Goal: Task Accomplishment & Management: Manage account settings

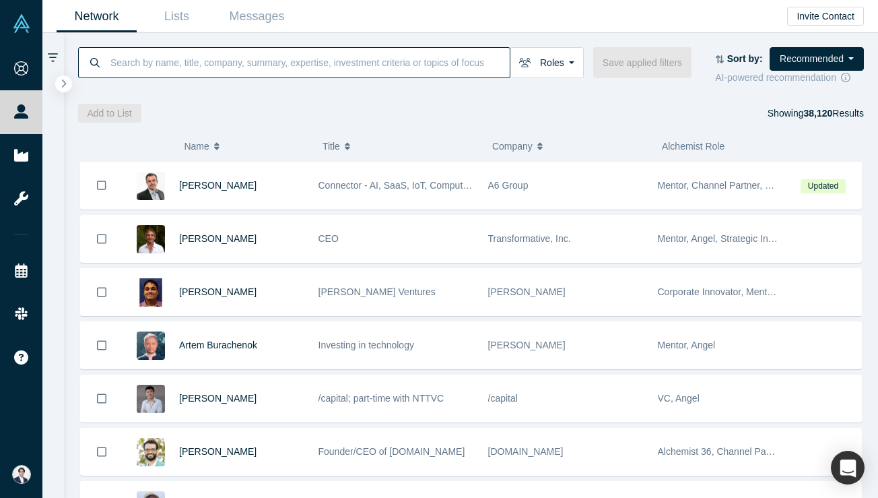
click at [267, 59] on input at bounding box center [309, 62] width 401 height 32
paste input "[PERSON_NAME]"
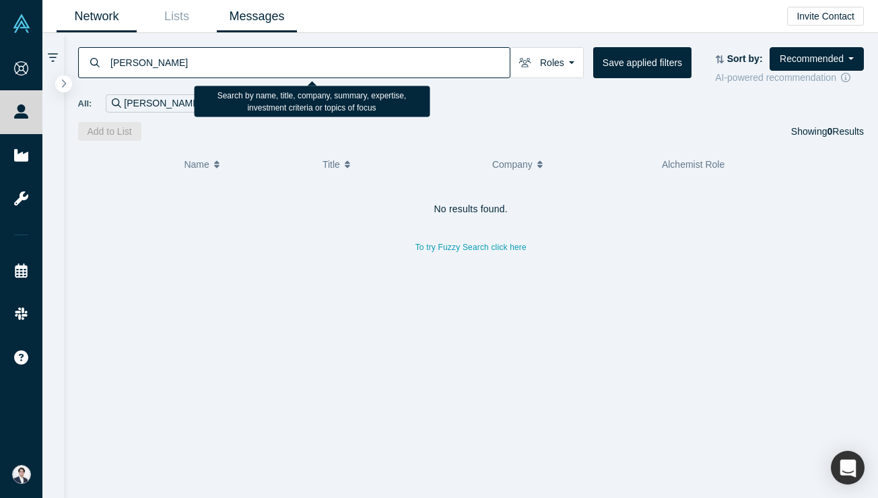
paste input "[PERSON_NAME]"
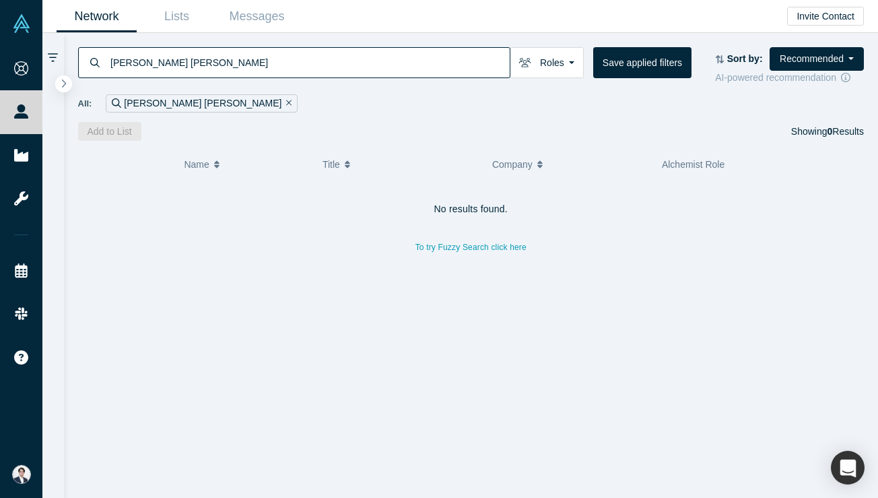
paste input
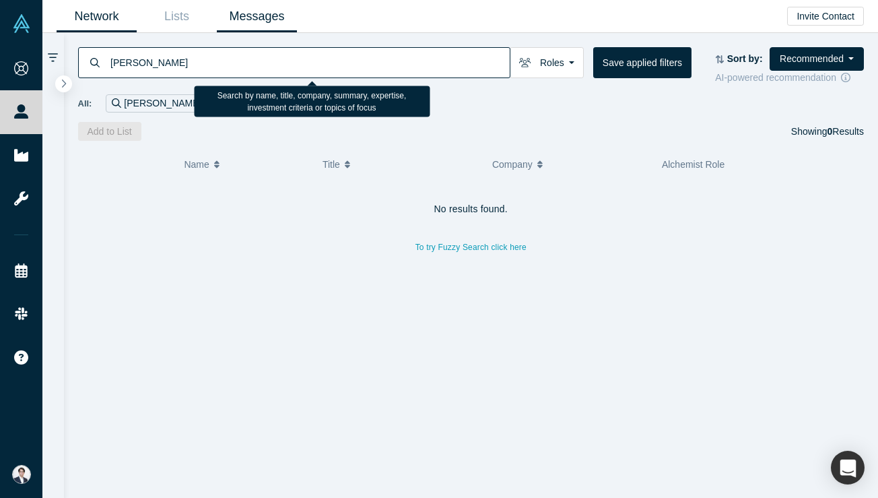
paste input "[PERSON_NAME] Luck"
paste input "[PERSON_NAME]"
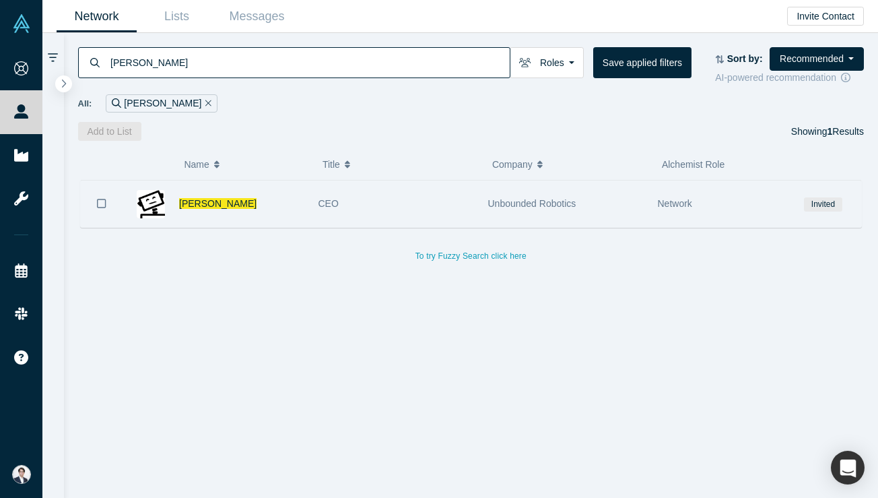
click at [380, 209] on div "CEO" at bounding box center [396, 203] width 156 height 46
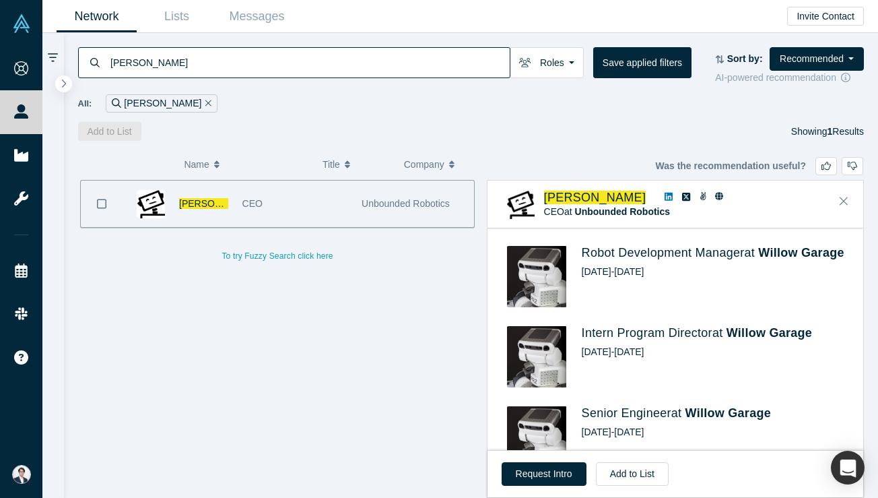
scroll to position [781, 0]
click at [560, 474] on button "Request Intro" at bounding box center [544, 474] width 85 height 24
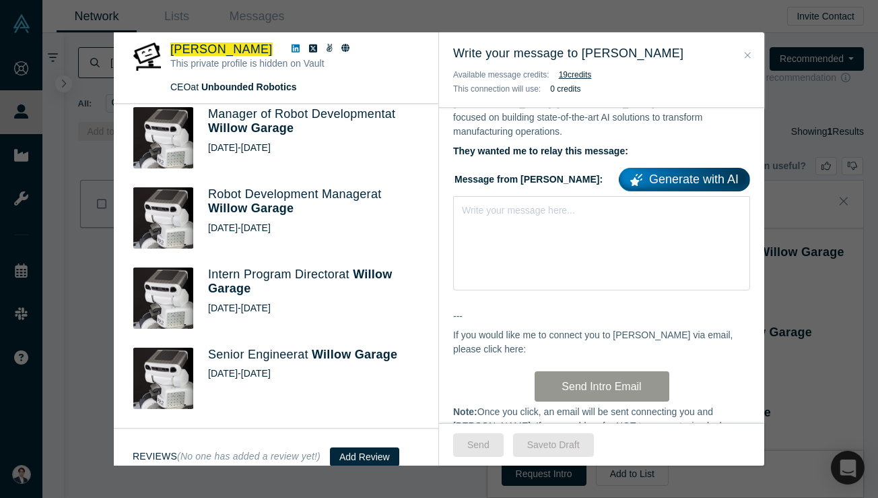
scroll to position [0, 0]
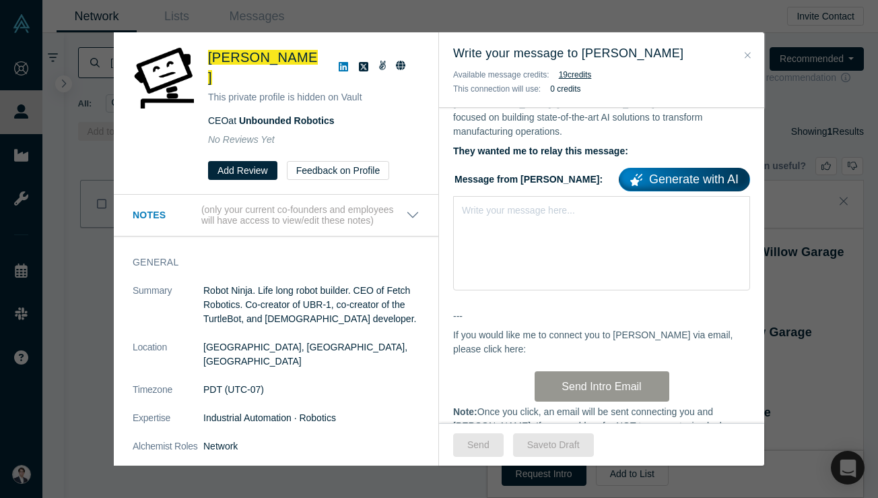
click at [374, 59] on link at bounding box center [383, 67] width 18 height 16
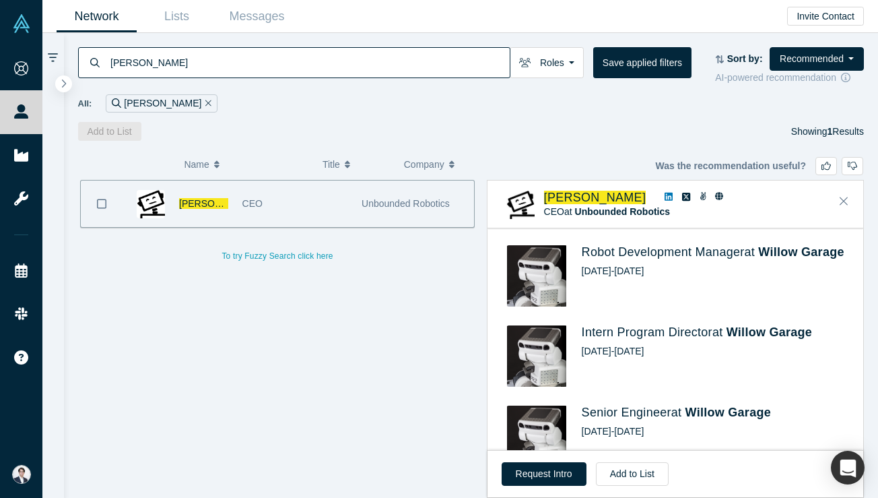
click at [183, 61] on input "[PERSON_NAME]" at bounding box center [309, 62] width 401 height 32
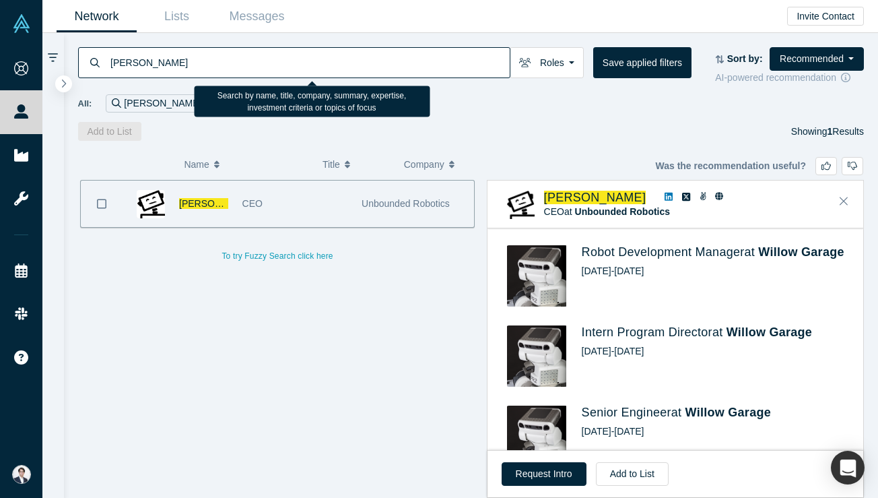
paste input "Raffaello D’[PERSON_NAME]"
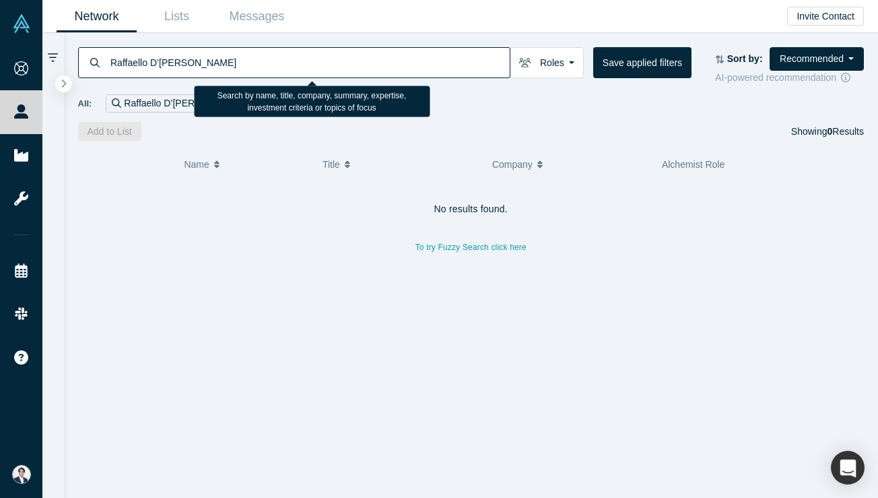
click at [231, 63] on input "Raffaello D’[PERSON_NAME]" at bounding box center [309, 62] width 401 height 32
paste input "[PERSON_NAME]"
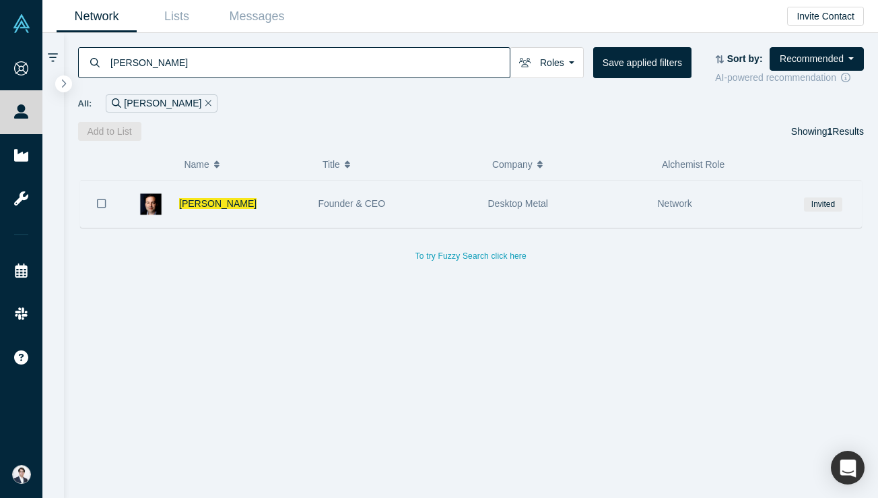
click at [367, 213] on div "Founder & CEO" at bounding box center [396, 203] width 156 height 46
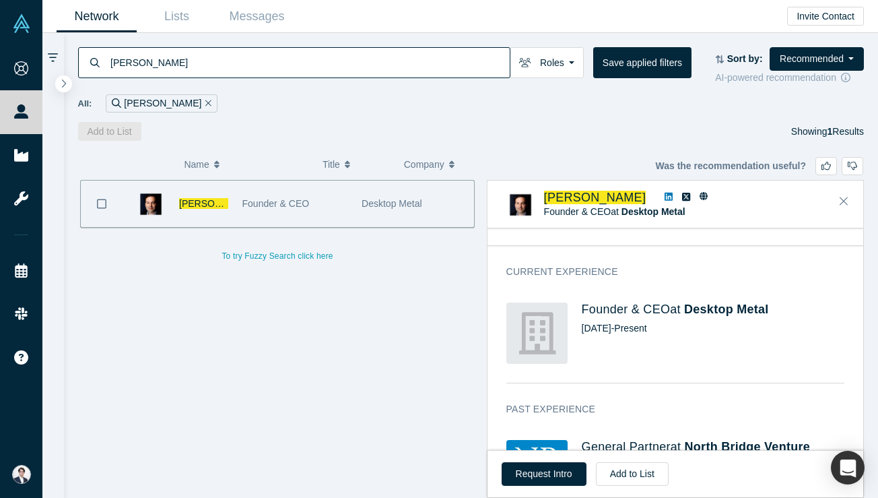
scroll to position [289, 0]
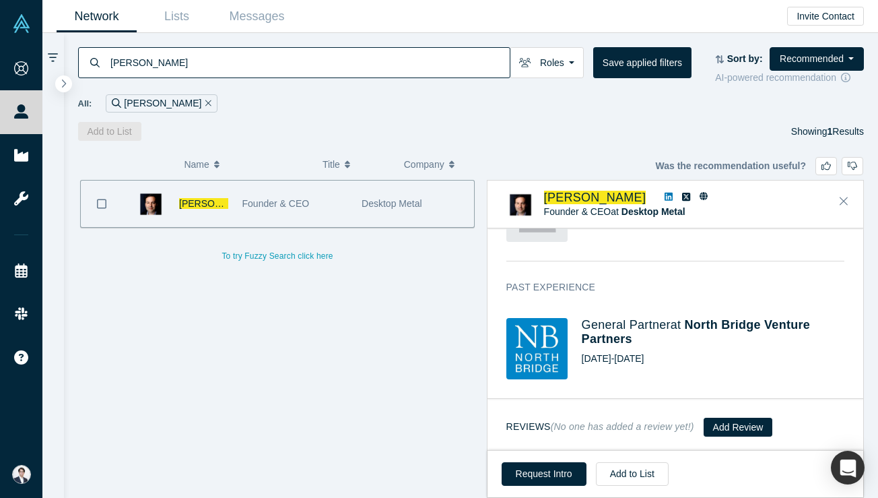
click at [665, 197] on icon at bounding box center [669, 196] width 8 height 9
click at [240, 60] on input "[PERSON_NAME]" at bounding box center [309, 62] width 401 height 32
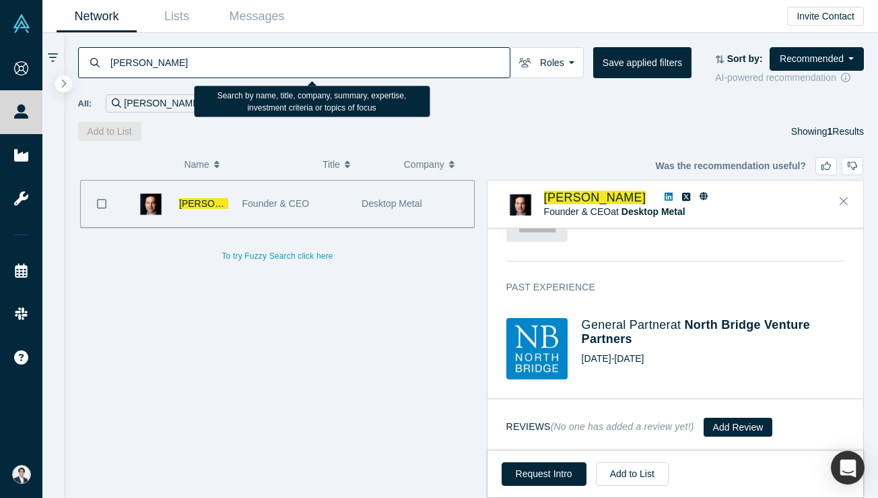
paste input "[PERSON_NAME]"
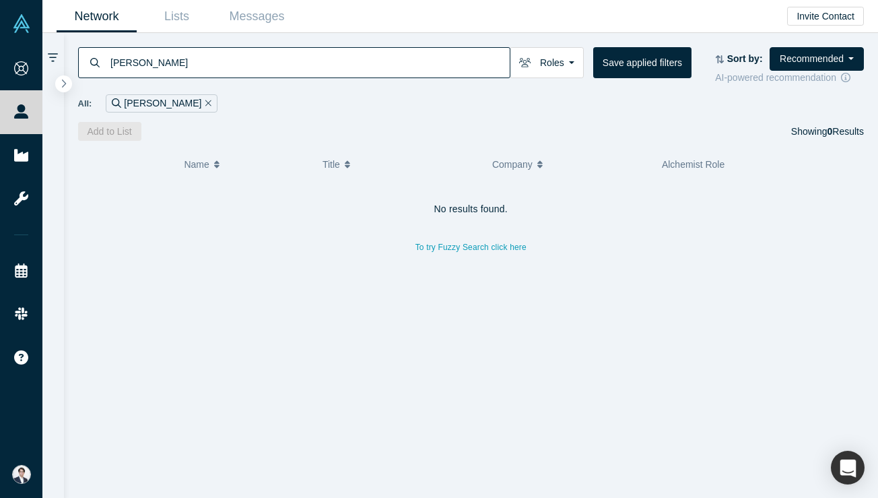
click at [218, 71] on input "[PERSON_NAME]" at bounding box center [309, 62] width 401 height 32
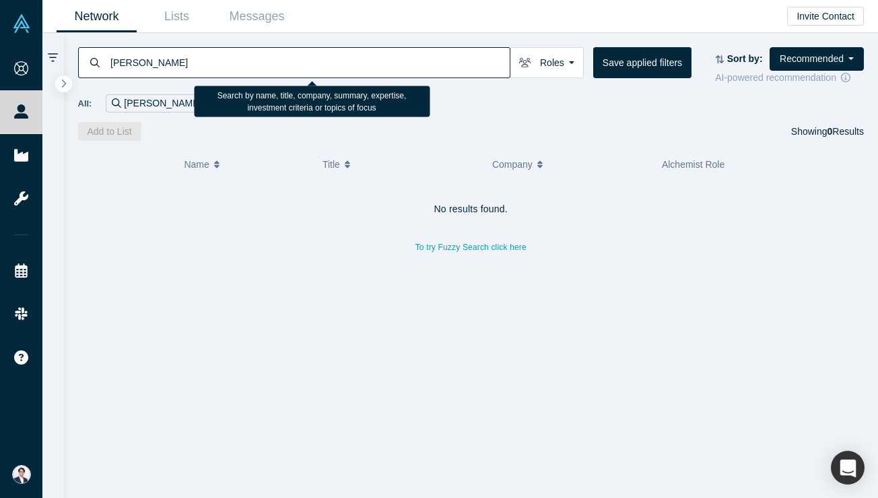
paste input "[PERSON_NAME]"
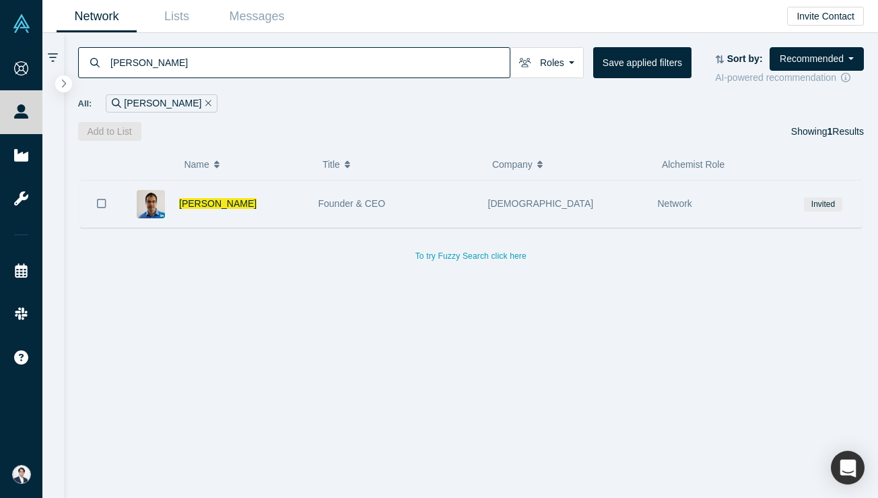
click at [389, 222] on div "Founder & CEO" at bounding box center [396, 203] width 156 height 46
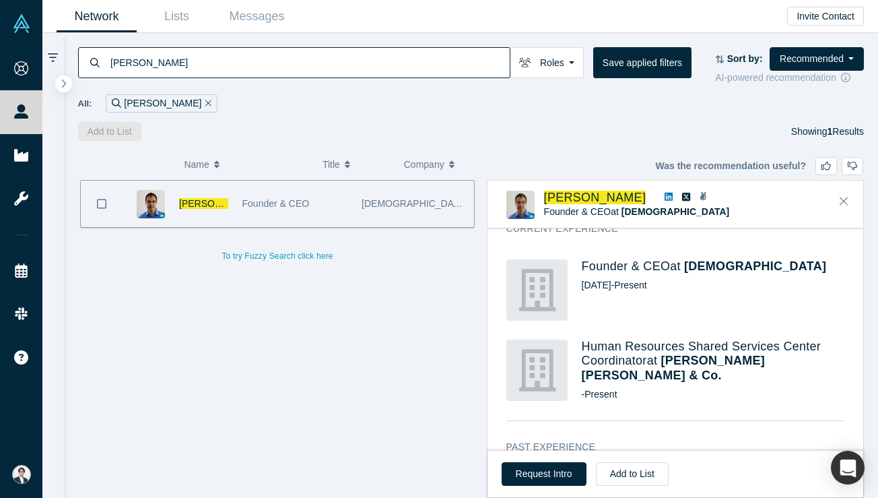
scroll to position [364, 0]
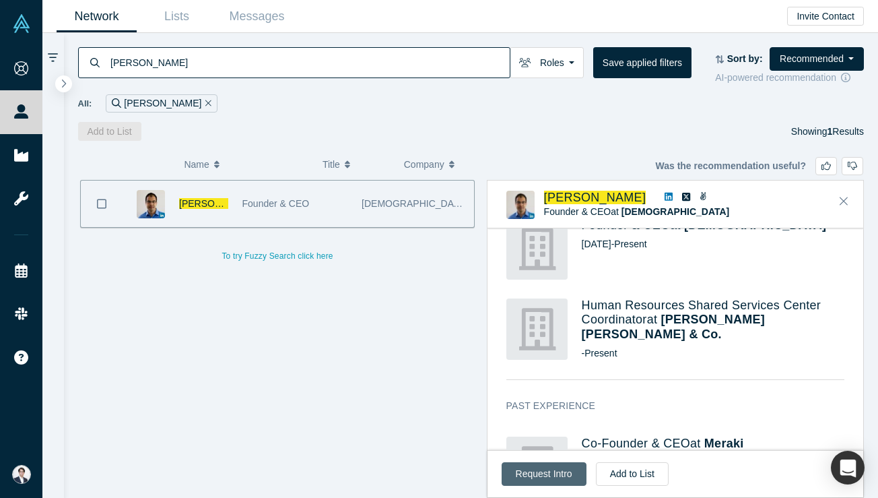
click at [556, 483] on button "Request Intro" at bounding box center [544, 474] width 85 height 24
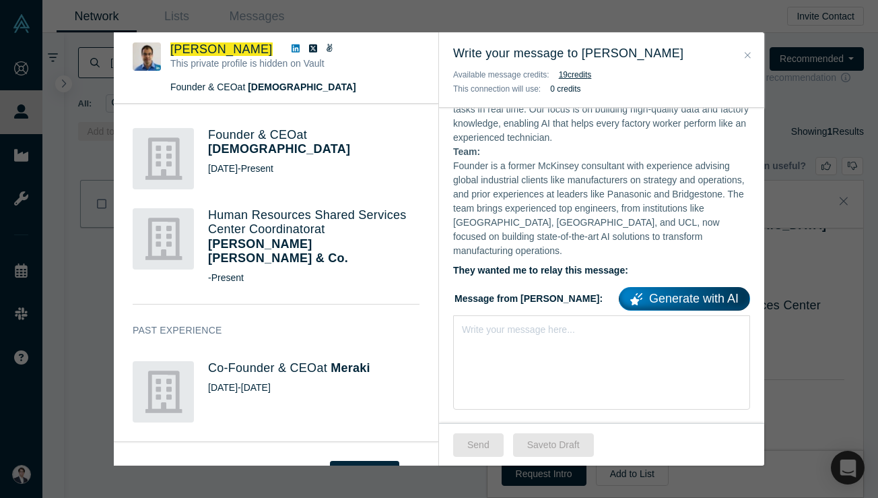
scroll to position [0, 0]
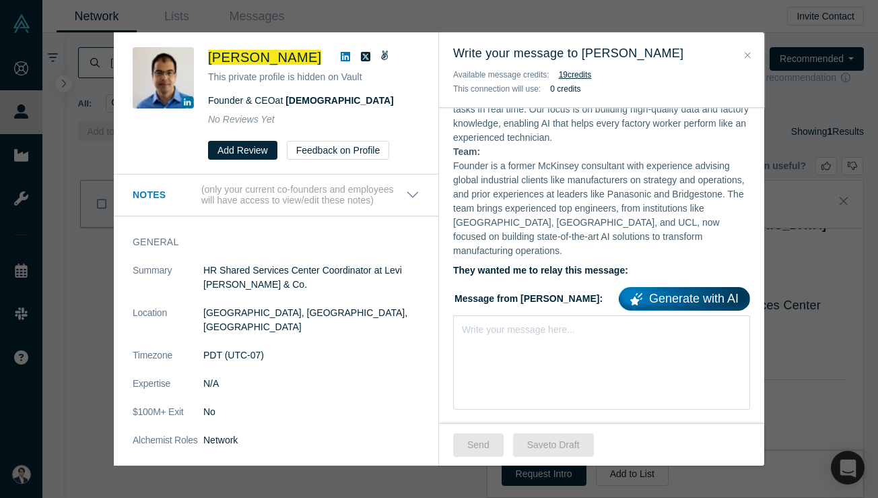
click at [746, 46] on h3 "Write your message to [PERSON_NAME]" at bounding box center [601, 53] width 297 height 18
click at [745, 52] on icon "Close" at bounding box center [748, 54] width 6 height 9
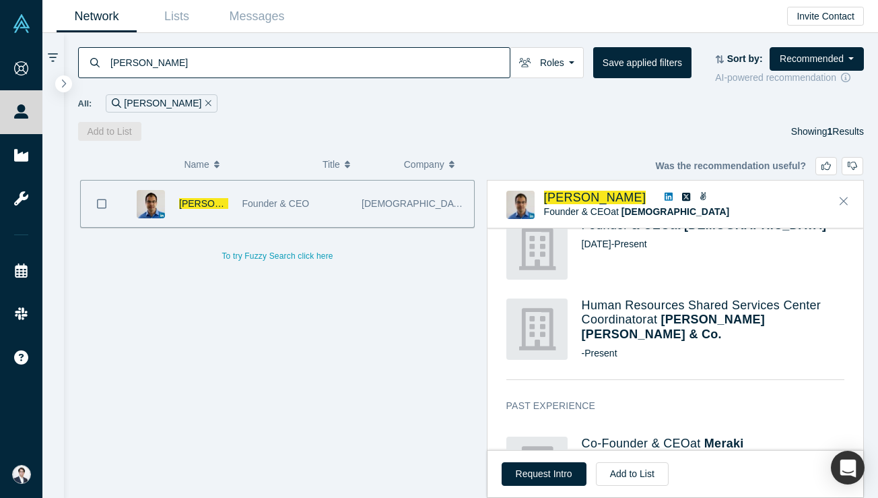
click at [305, 69] on input "[PERSON_NAME]" at bounding box center [309, 62] width 401 height 32
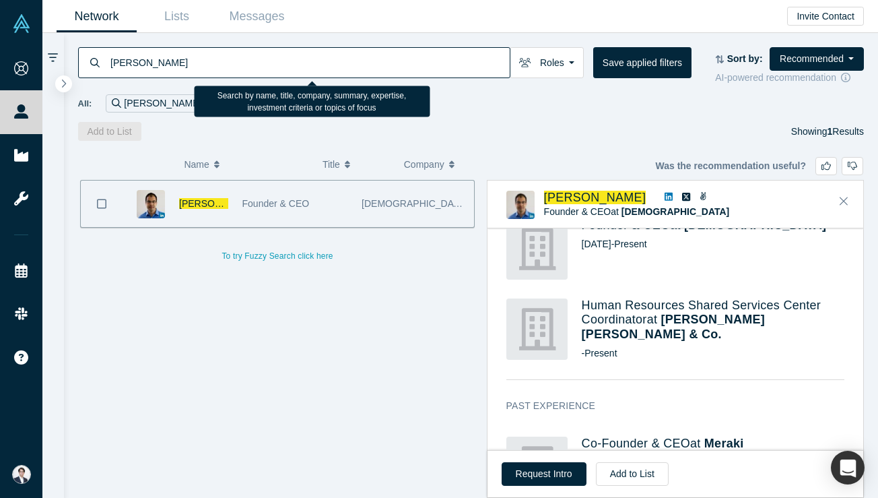
paste input "[PERSON_NAME]"
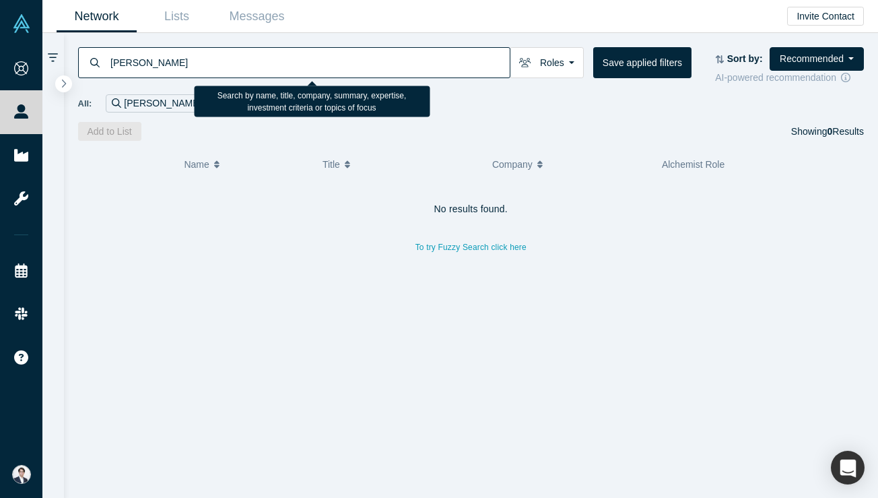
paste input "[PERSON_NAME]"
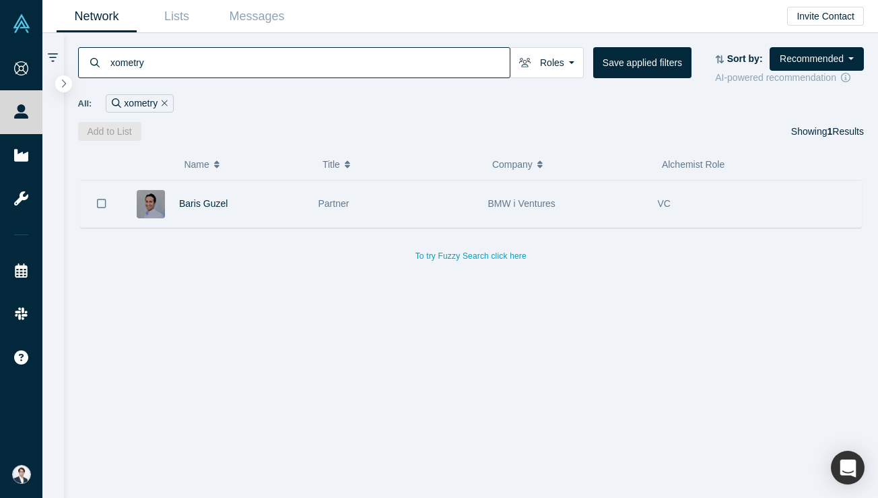
click at [359, 213] on div "Partner" at bounding box center [396, 203] width 156 height 46
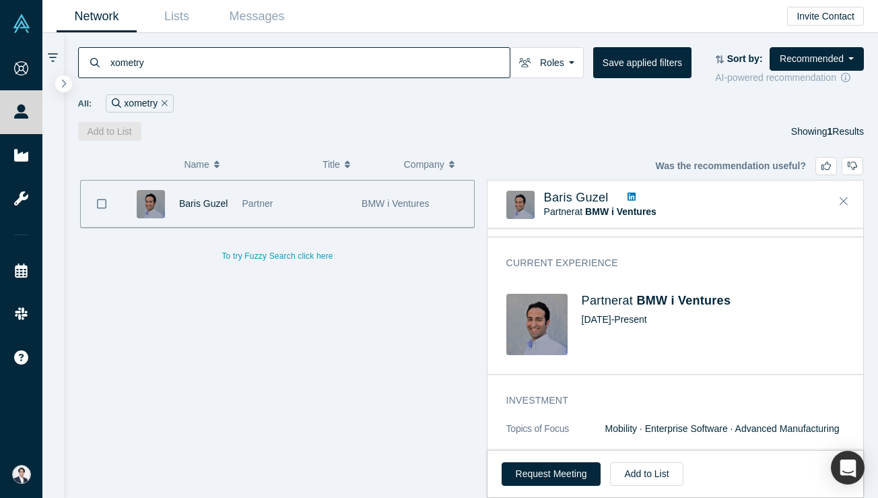
scroll to position [391, 0]
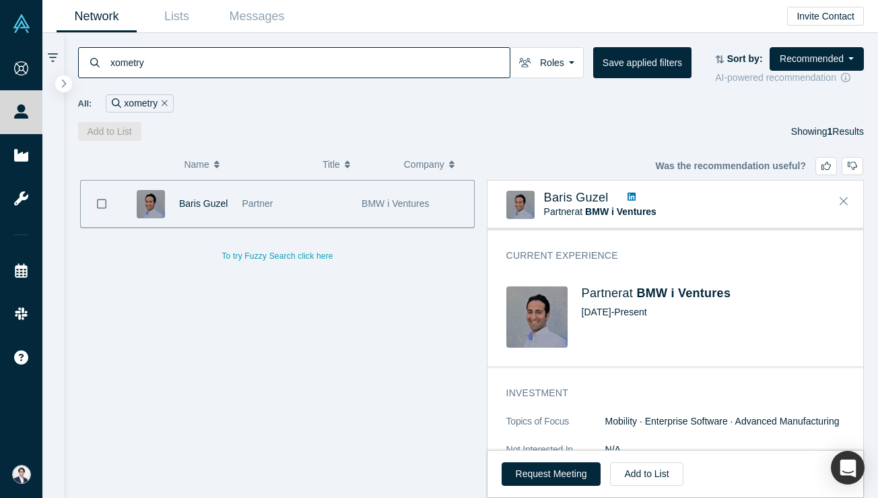
click at [628, 195] on icon at bounding box center [632, 197] width 8 height 8
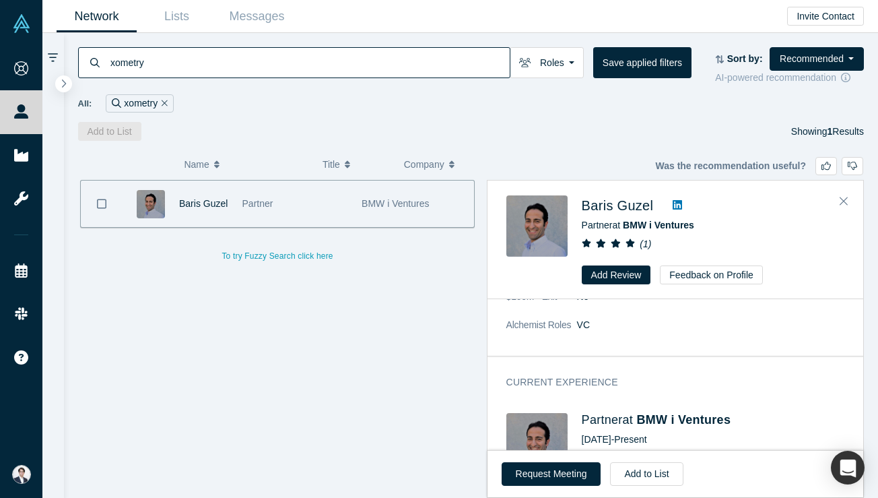
scroll to position [0, 0]
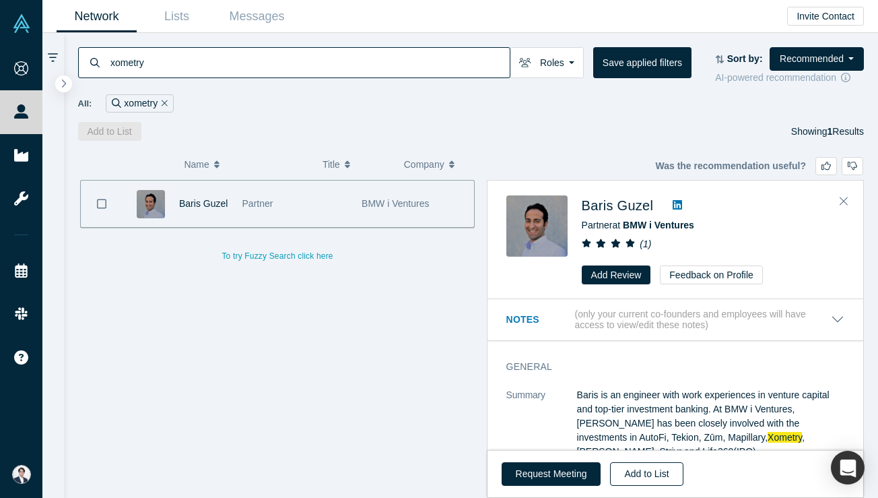
click at [649, 473] on button "Add to List" at bounding box center [646, 474] width 73 height 24
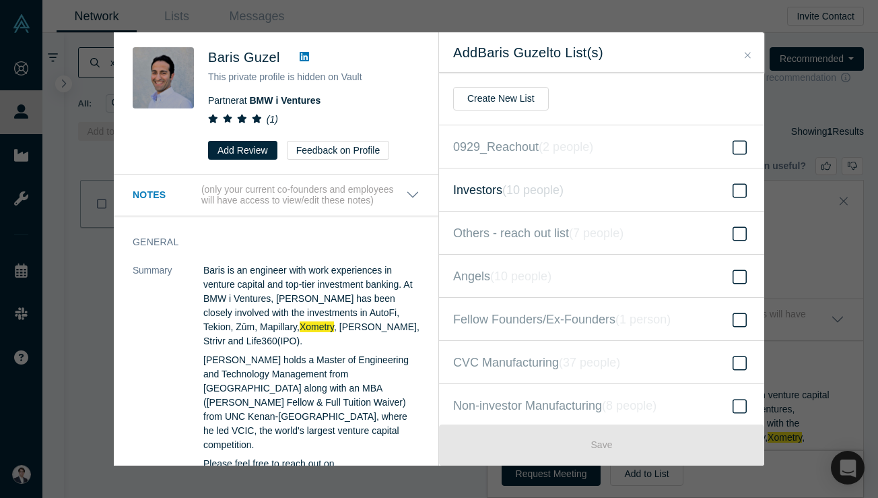
click at [590, 180] on label "Investors ( 10 people )" at bounding box center [601, 189] width 325 height 43
click at [0, 0] on input "Investors ( 10 people )" at bounding box center [0, 0] width 0 height 0
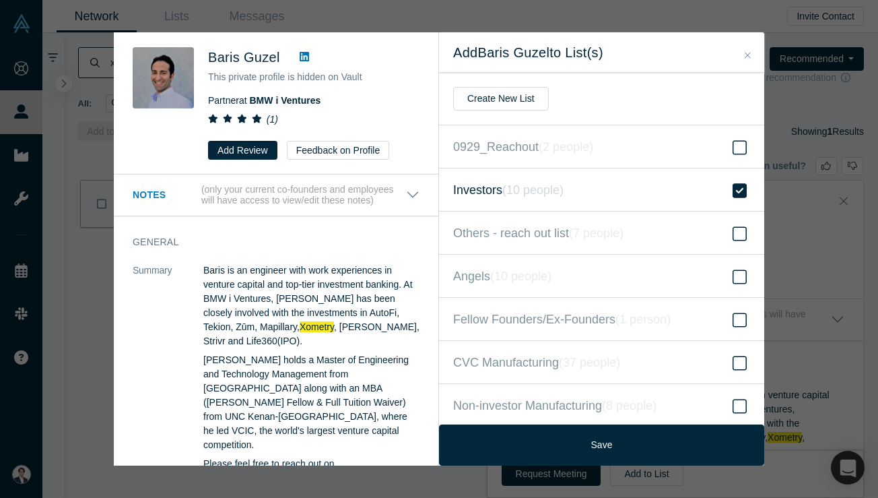
click at [590, 180] on label "Investors ( 10 people )" at bounding box center [601, 189] width 325 height 43
click at [0, 0] on input "Investors ( 10 people )" at bounding box center [0, 0] width 0 height 0
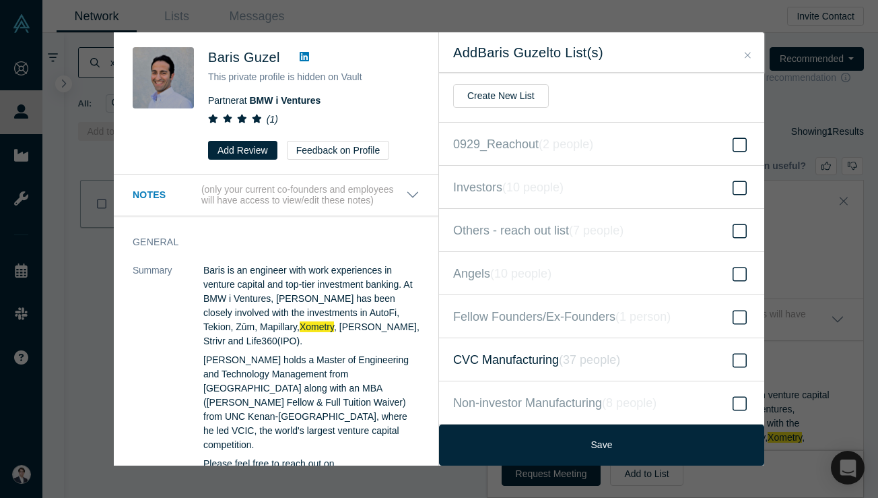
click at [567, 369] on label "CVC Manufacturing ( 37 people )" at bounding box center [601, 359] width 325 height 43
click at [0, 0] on input "CVC Manufacturing ( 37 people )" at bounding box center [0, 0] width 0 height 0
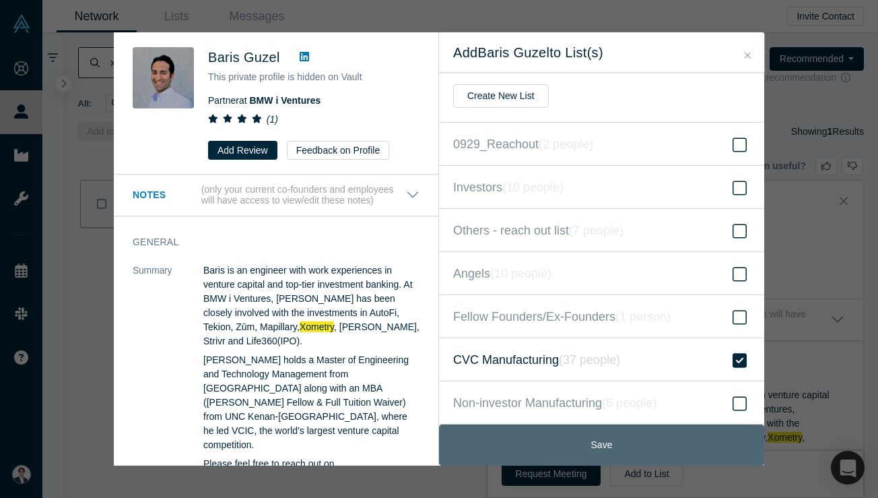
click at [590, 452] on button "Save" at bounding box center [601, 444] width 325 height 41
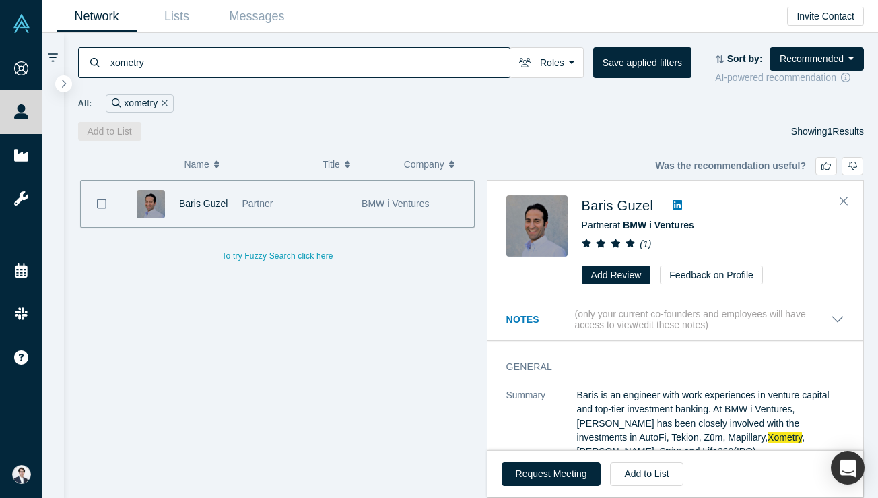
click at [207, 66] on input "xometry" at bounding box center [309, 62] width 401 height 32
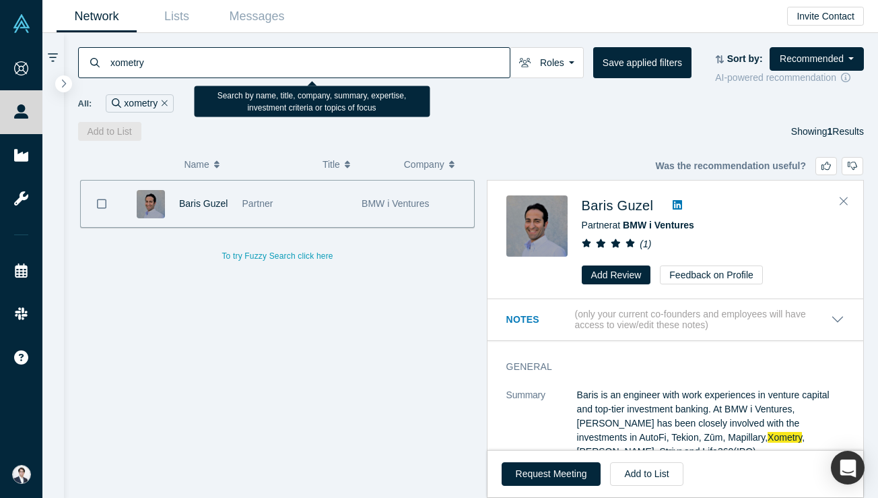
click at [150, 69] on input "xometry" at bounding box center [309, 62] width 401 height 32
type input "[DEMOGRAPHIC_DATA]"
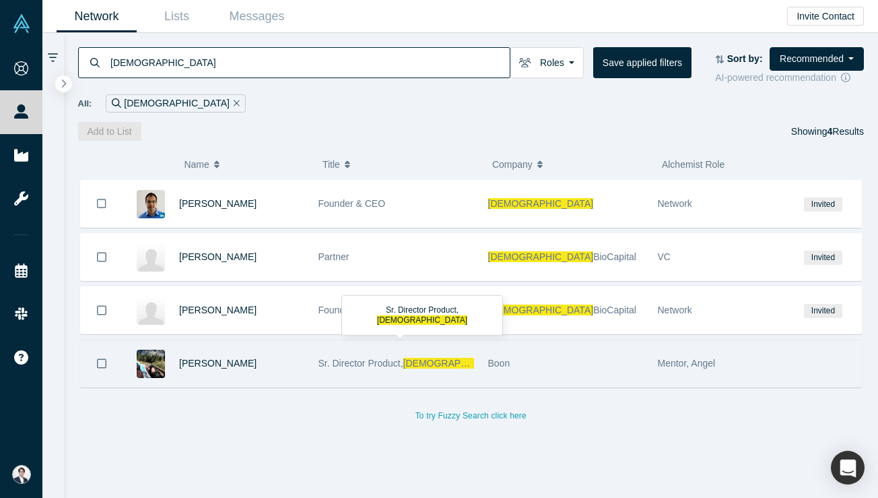
click at [415, 355] on div "Sr. Director Product, Samsara" at bounding box center [396, 363] width 156 height 46
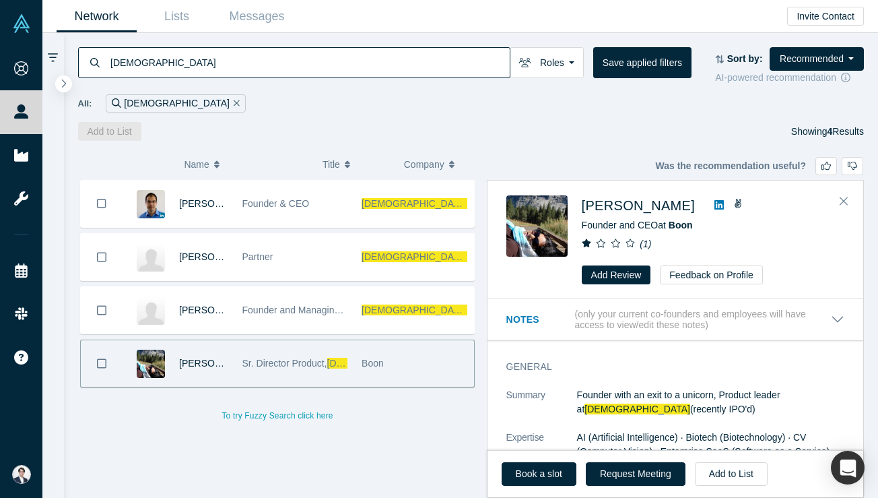
click at [714, 203] on icon at bounding box center [718, 204] width 9 height 11
click at [846, 195] on icon "Close" at bounding box center [844, 201] width 8 height 12
